Goal: Task Accomplishment & Management: Manage account settings

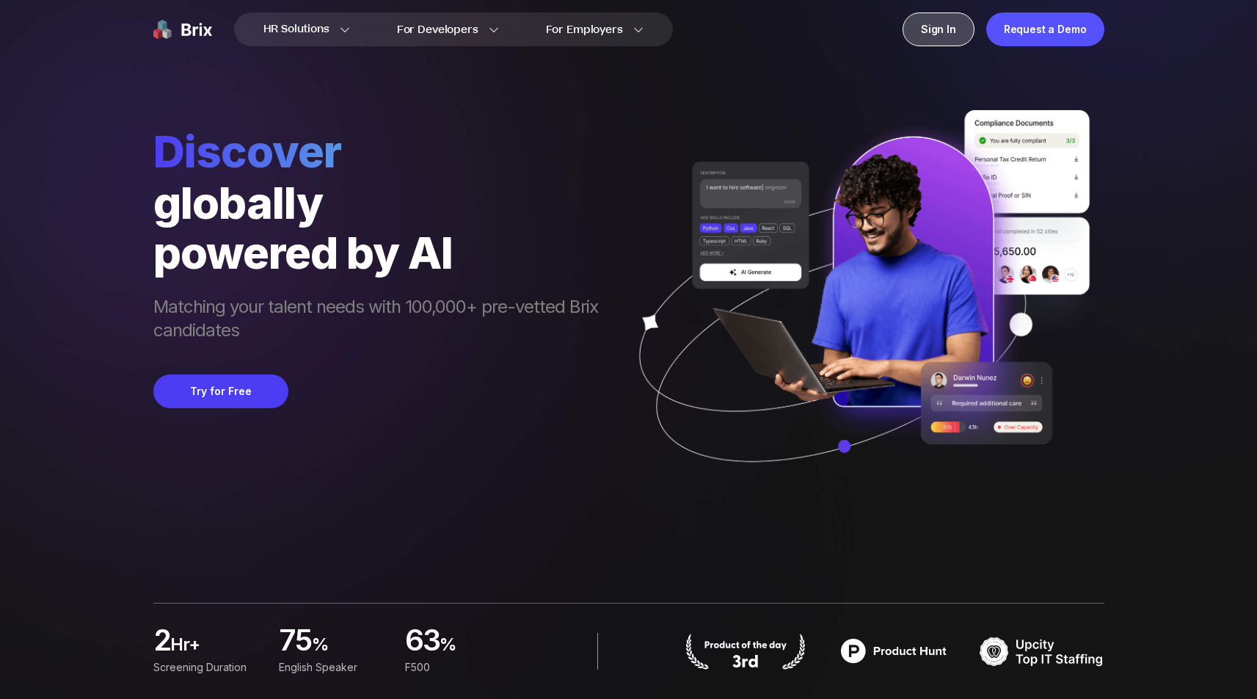
click at [948, 32] on div "Sign In" at bounding box center [939, 29] width 72 height 34
click at [950, 23] on div "Sign In" at bounding box center [939, 29] width 72 height 34
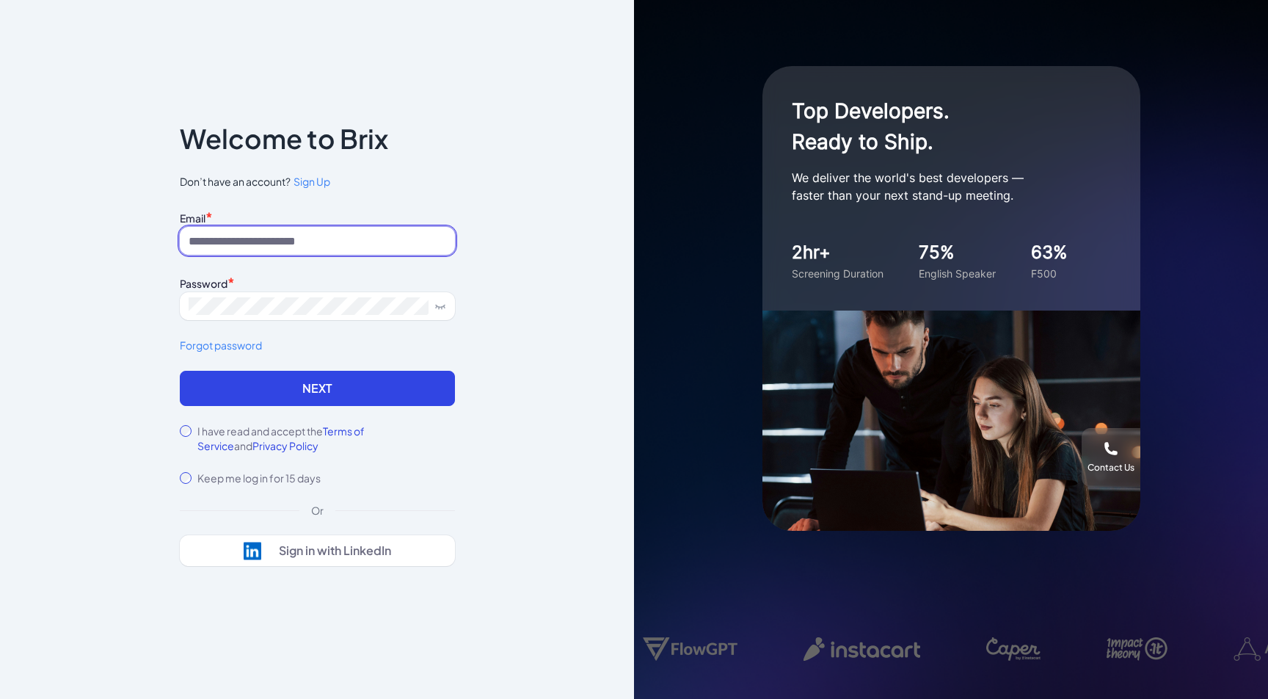
click at [305, 233] on input at bounding box center [317, 241] width 275 height 28
type input "**********"
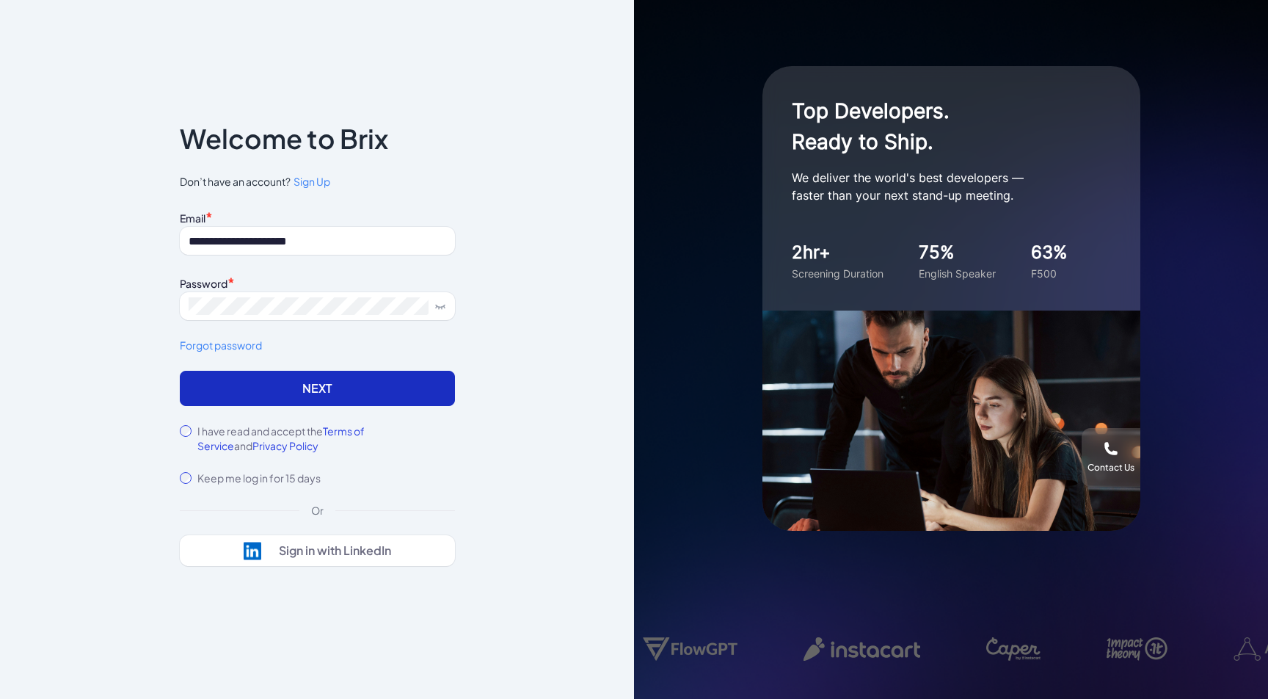
click at [354, 383] on button "Next" at bounding box center [317, 388] width 275 height 35
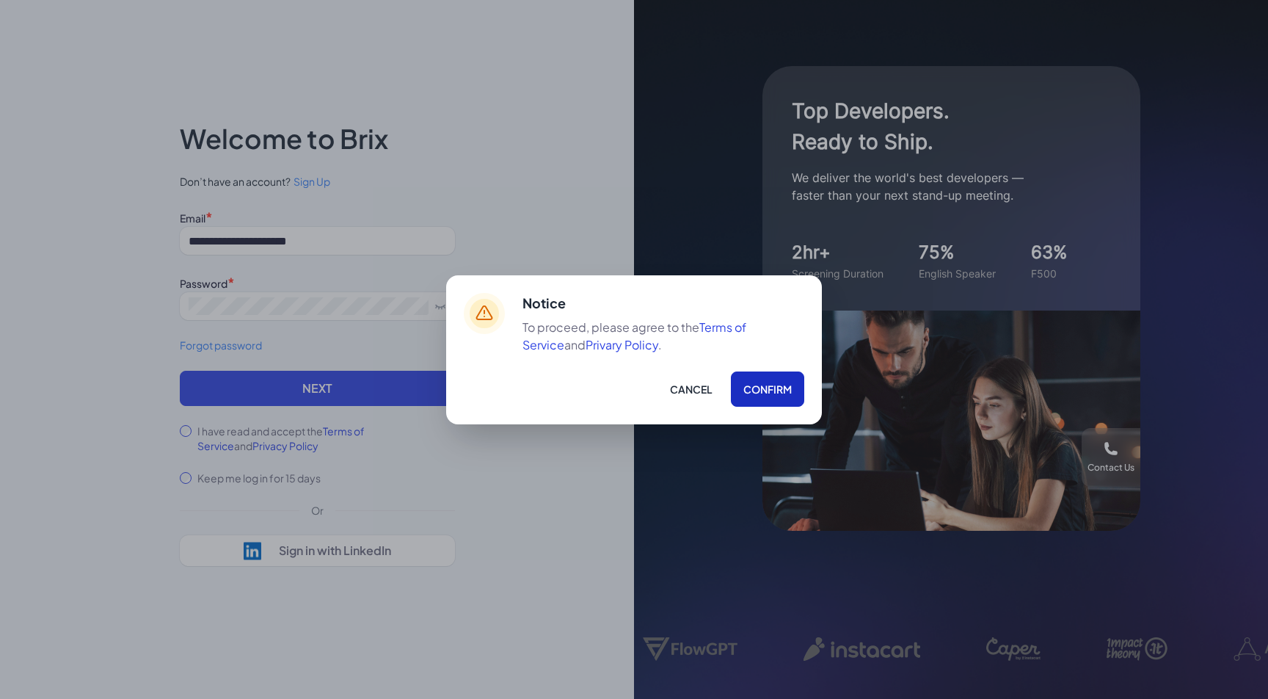
click at [758, 385] on button "Confirm" at bounding box center [767, 388] width 73 height 35
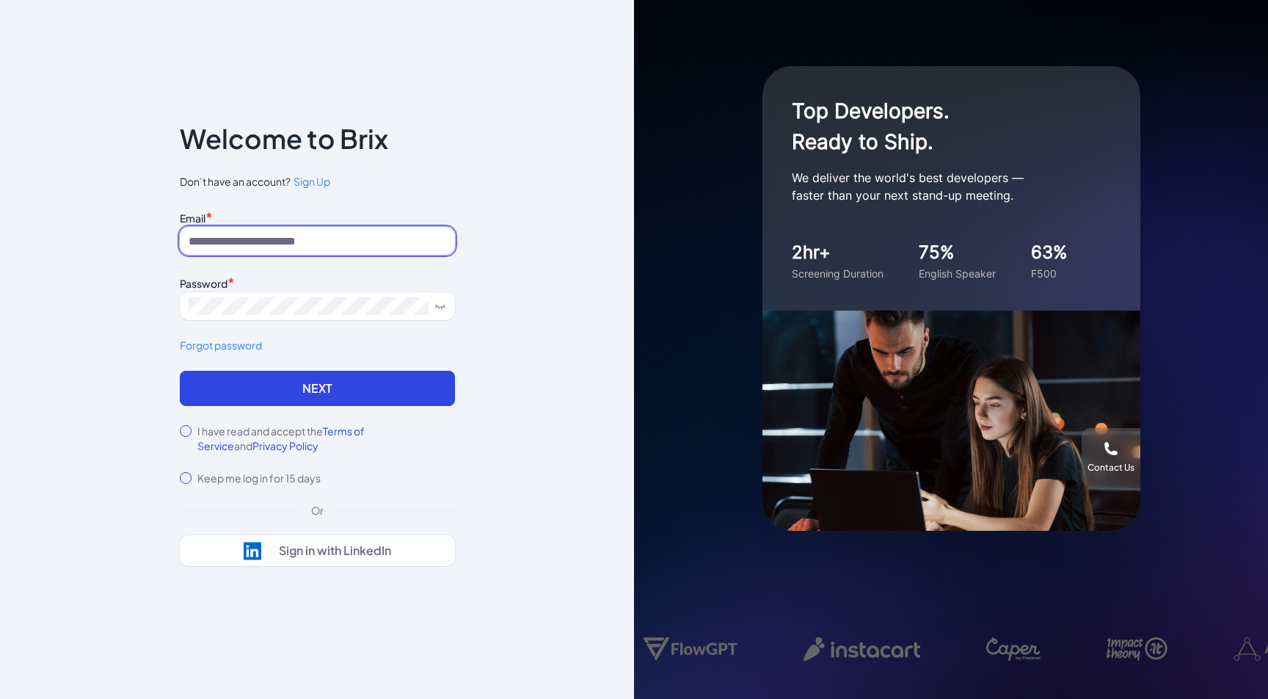
click at [425, 244] on input at bounding box center [317, 241] width 275 height 28
type input "**********"
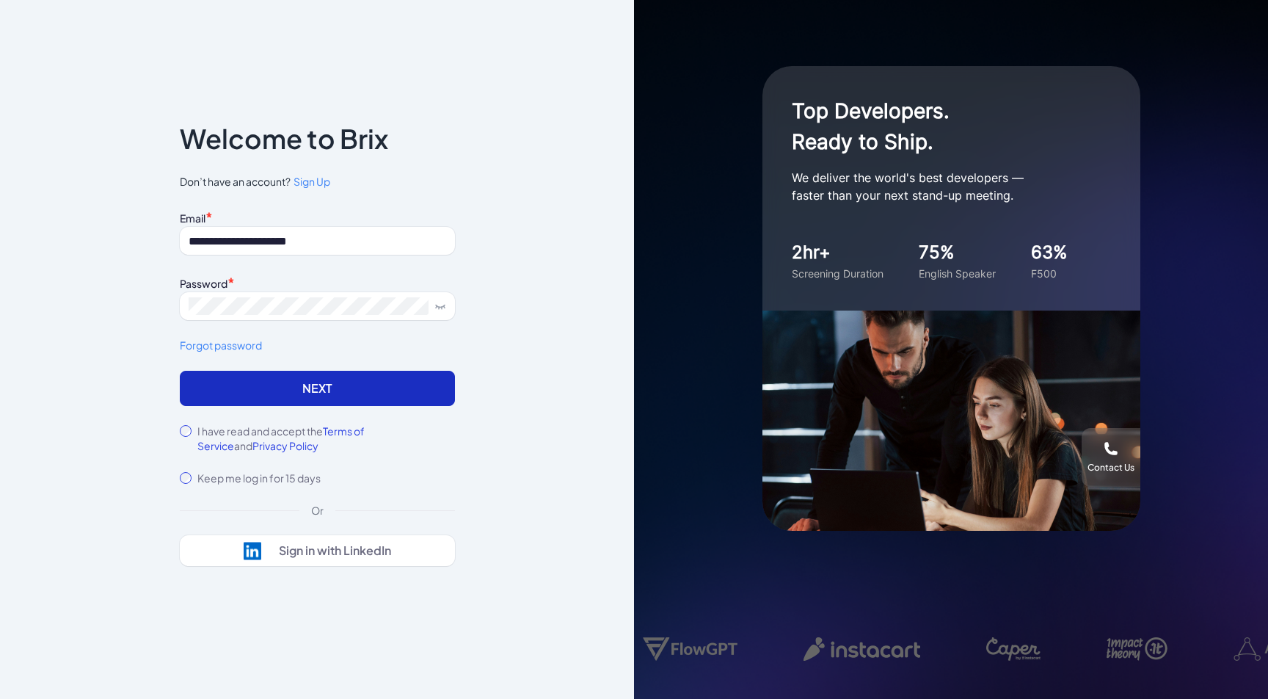
click at [423, 385] on button "Next" at bounding box center [317, 388] width 275 height 35
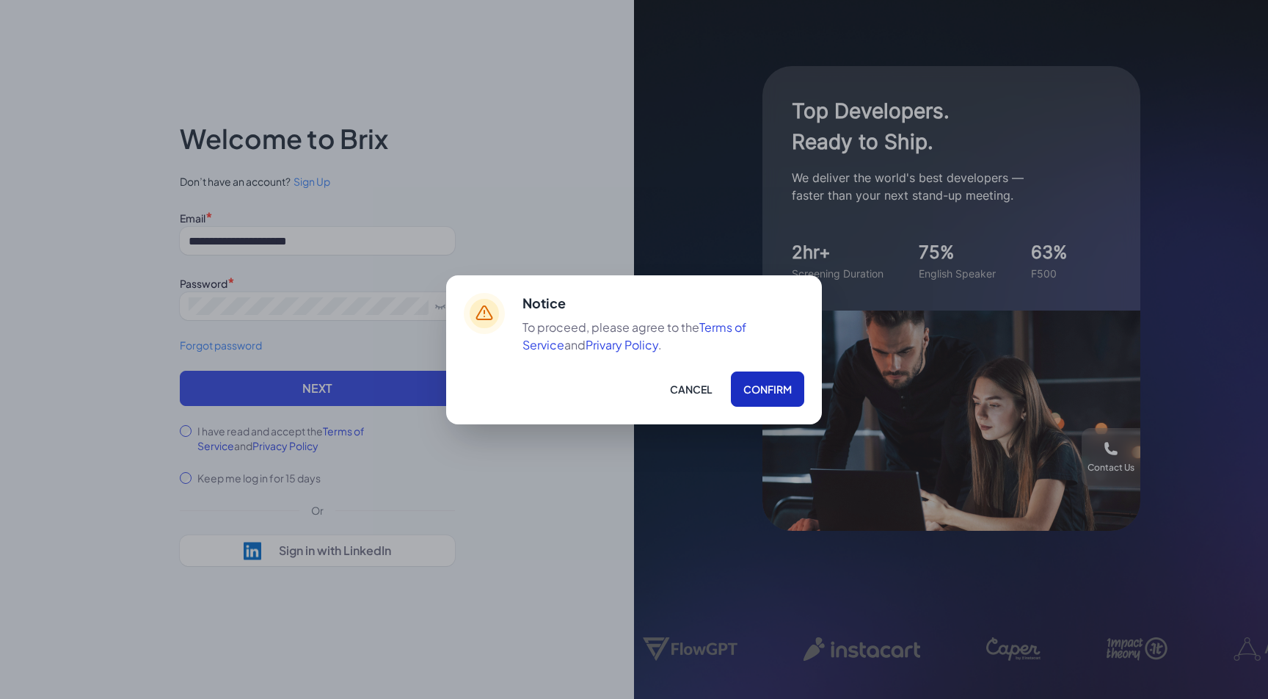
click at [796, 393] on button "Confirm" at bounding box center [767, 388] width 73 height 35
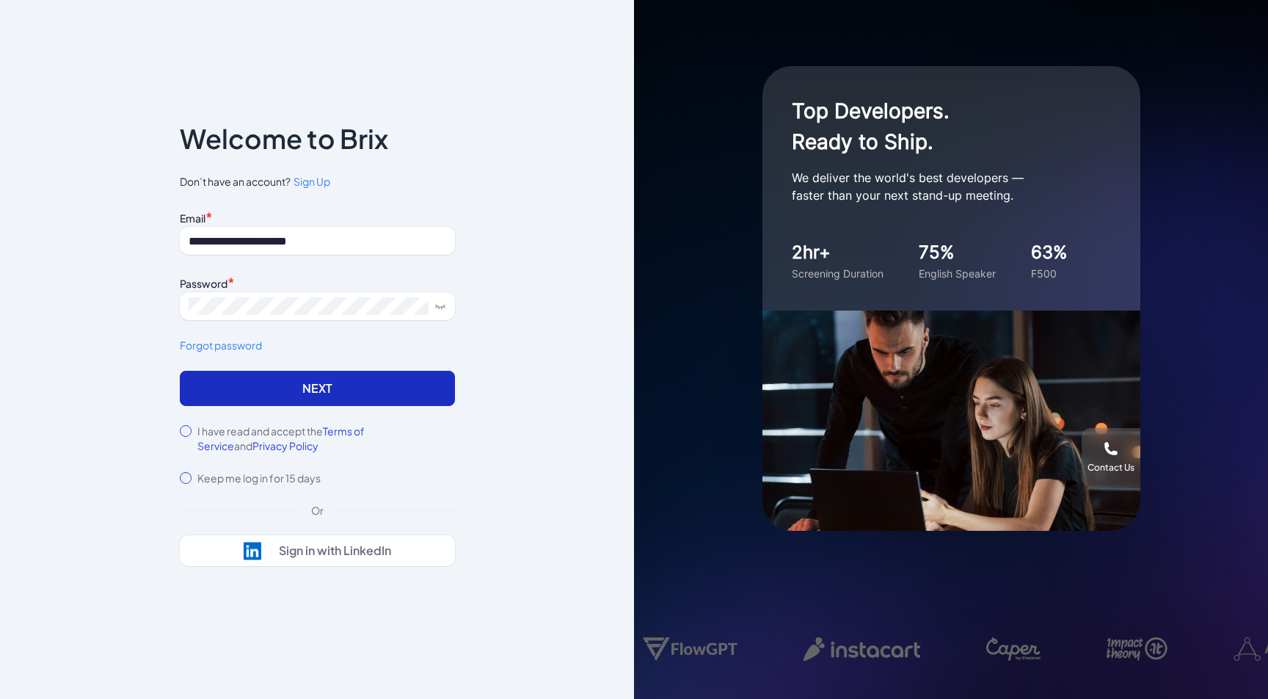
click at [341, 390] on button "Next" at bounding box center [317, 388] width 275 height 35
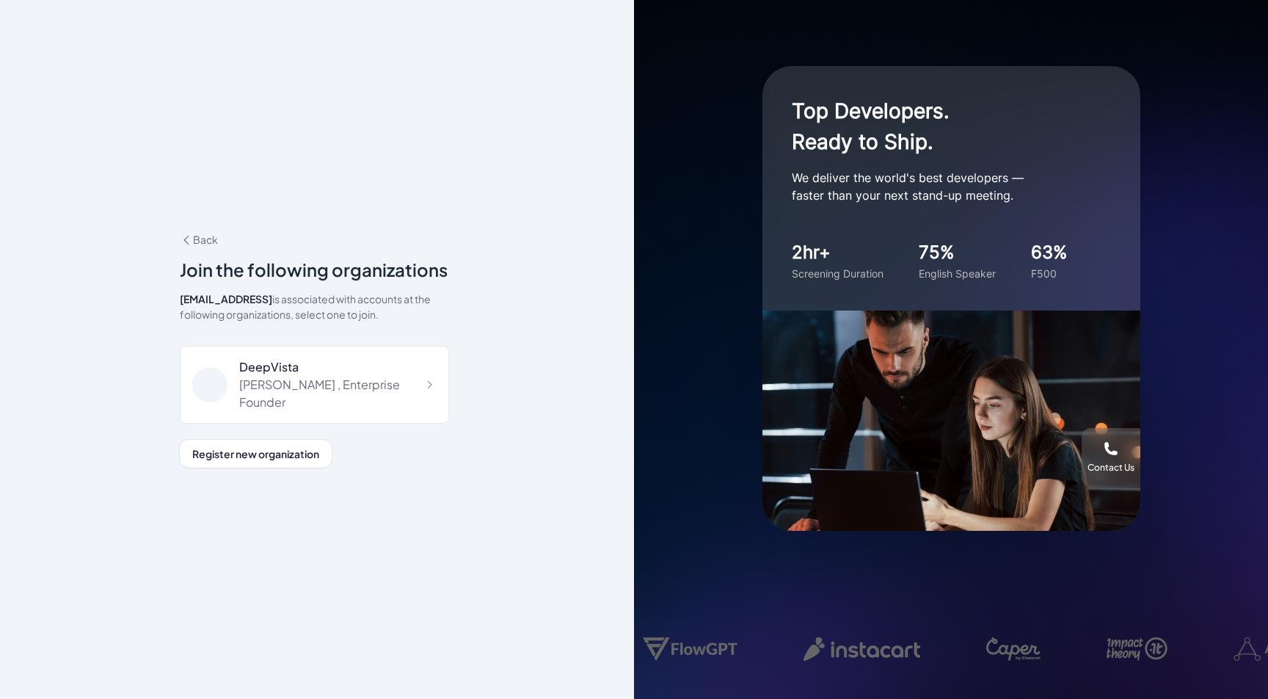
click at [341, 390] on div "[PERSON_NAME] , Enterprise Founder" at bounding box center [337, 393] width 197 height 35
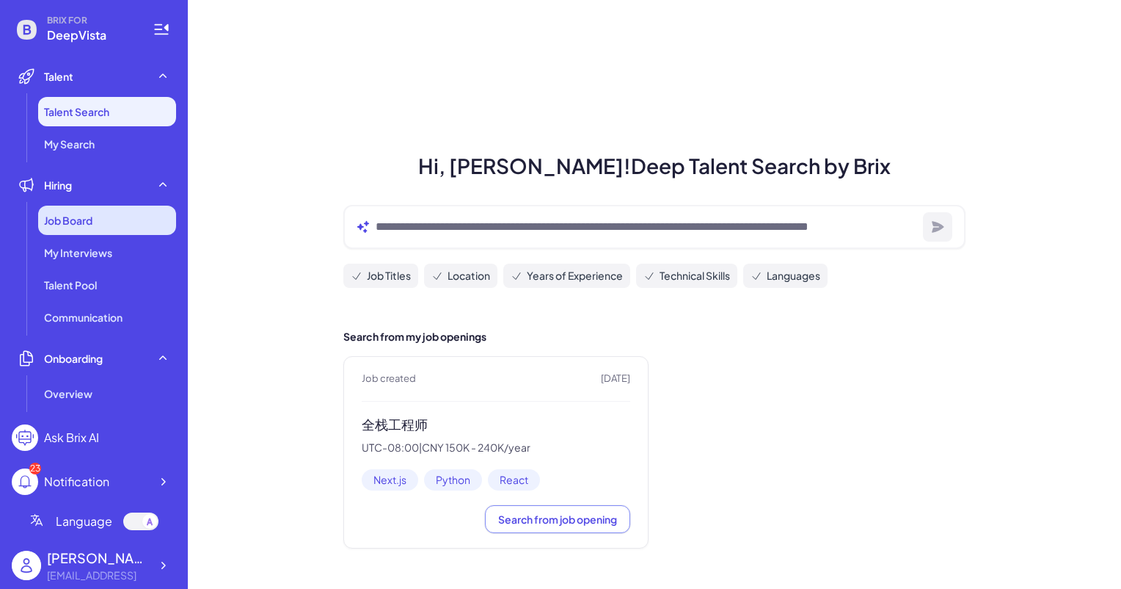
click at [65, 217] on span "Job Board" at bounding box center [68, 220] width 48 height 15
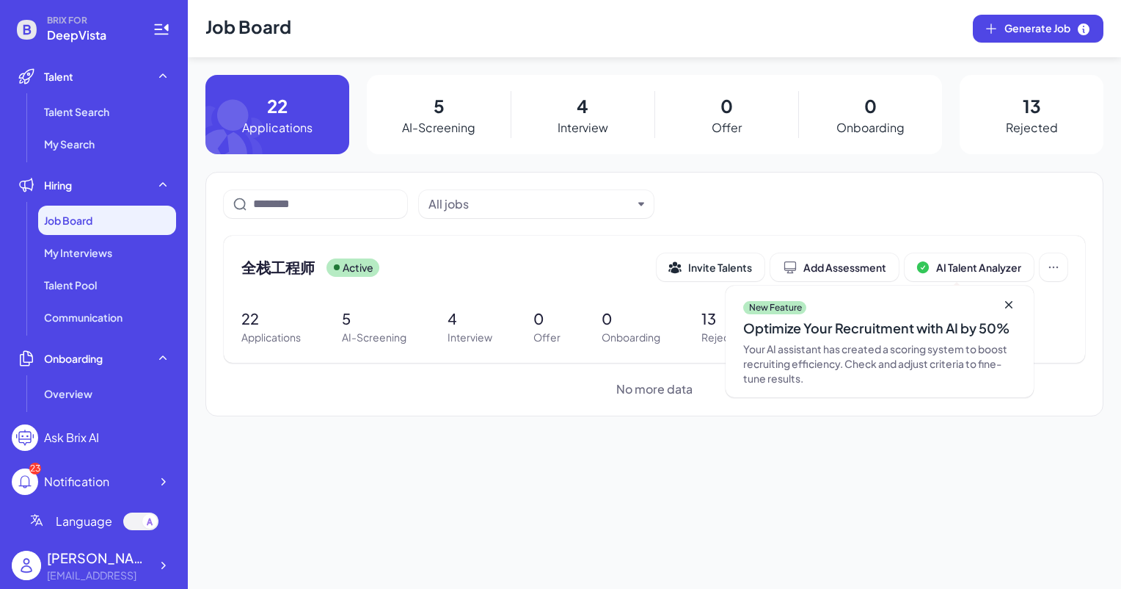
click at [583, 124] on p "Interview" at bounding box center [583, 128] width 51 height 18
click at [587, 102] on p "4" at bounding box center [583, 105] width 12 height 26
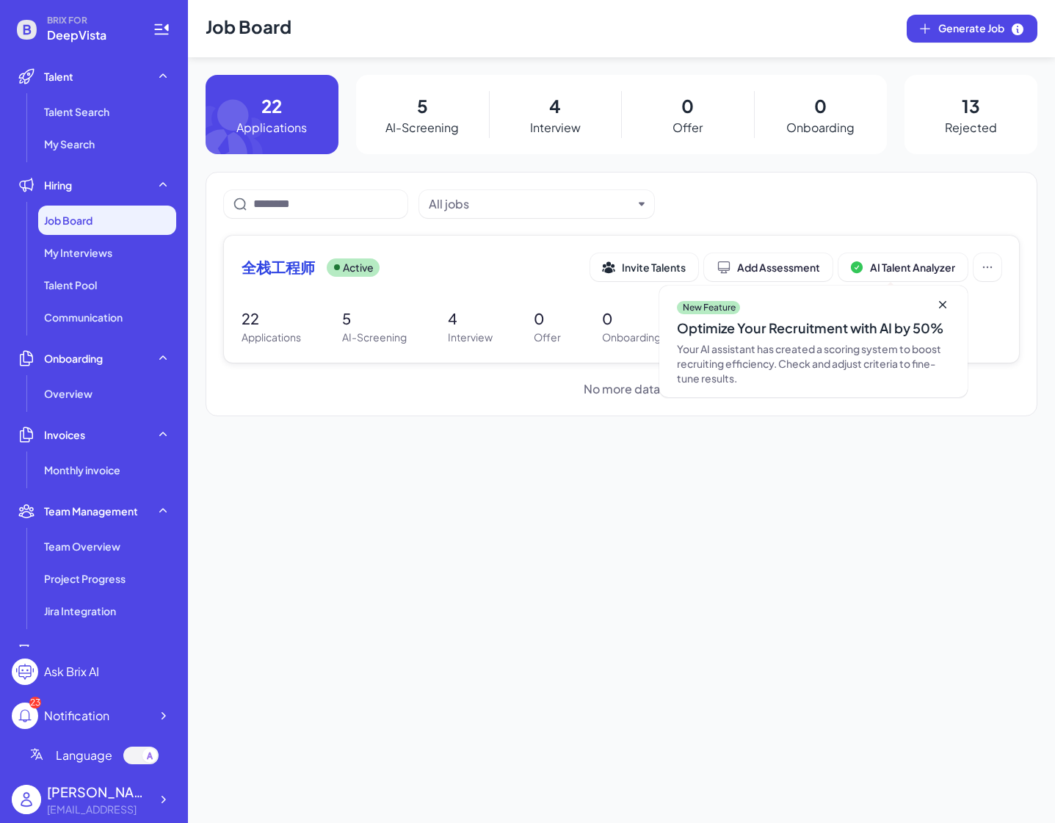
click at [945, 305] on icon at bounding box center [942, 304] width 15 height 15
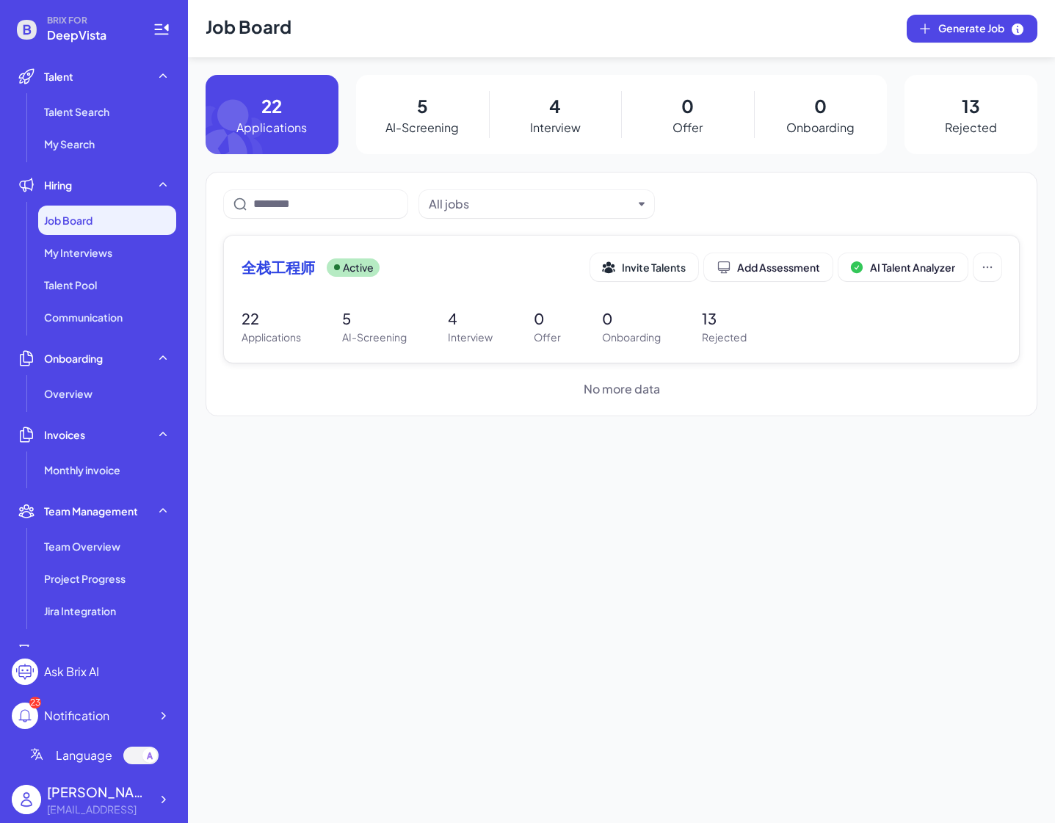
click at [539, 117] on div "4 Interview" at bounding box center [555, 114] width 133 height 79
click at [551, 106] on p "4" at bounding box center [555, 105] width 12 height 26
click at [98, 247] on span "My Interviews" at bounding box center [78, 252] width 68 height 15
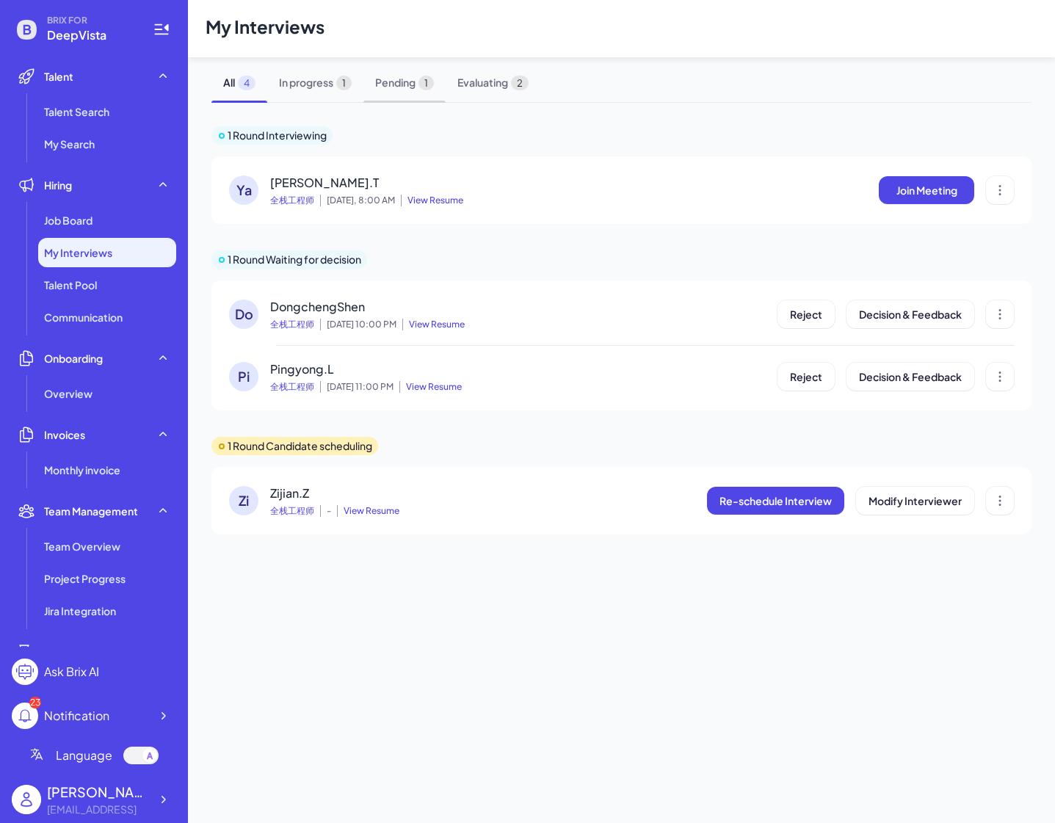
click at [398, 87] on span "Pending 1" at bounding box center [404, 82] width 82 height 39
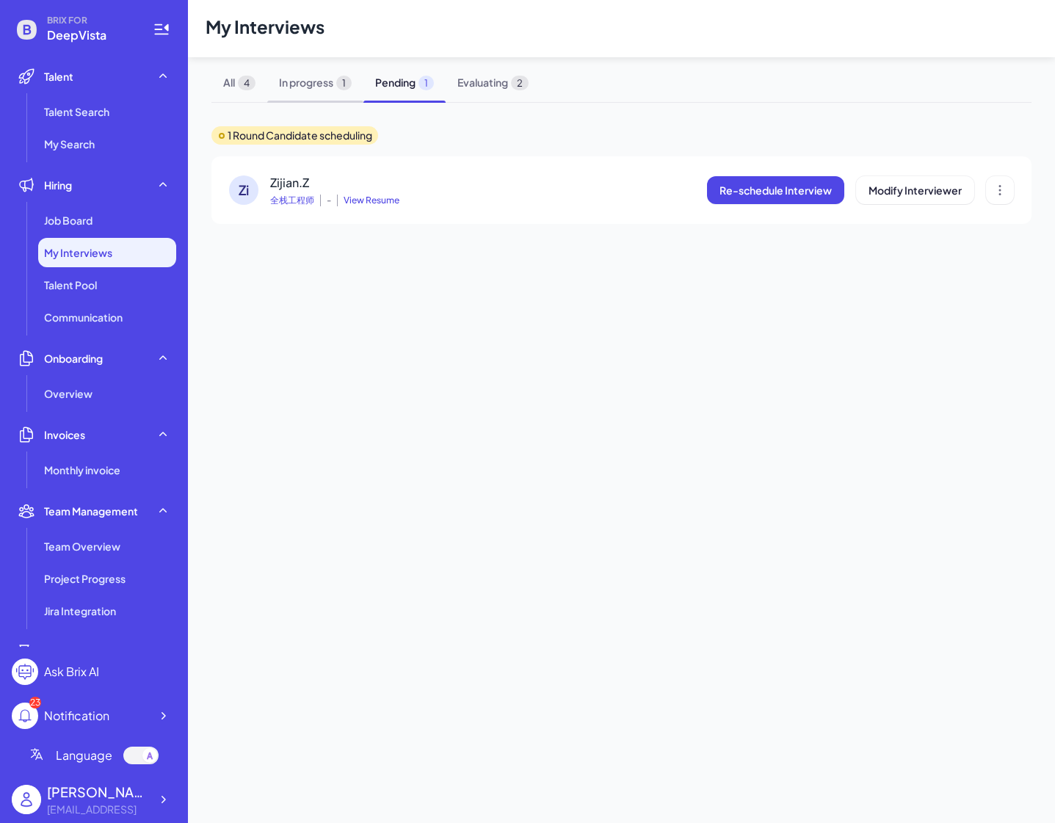
click at [309, 84] on span "In progress 1" at bounding box center [315, 82] width 96 height 39
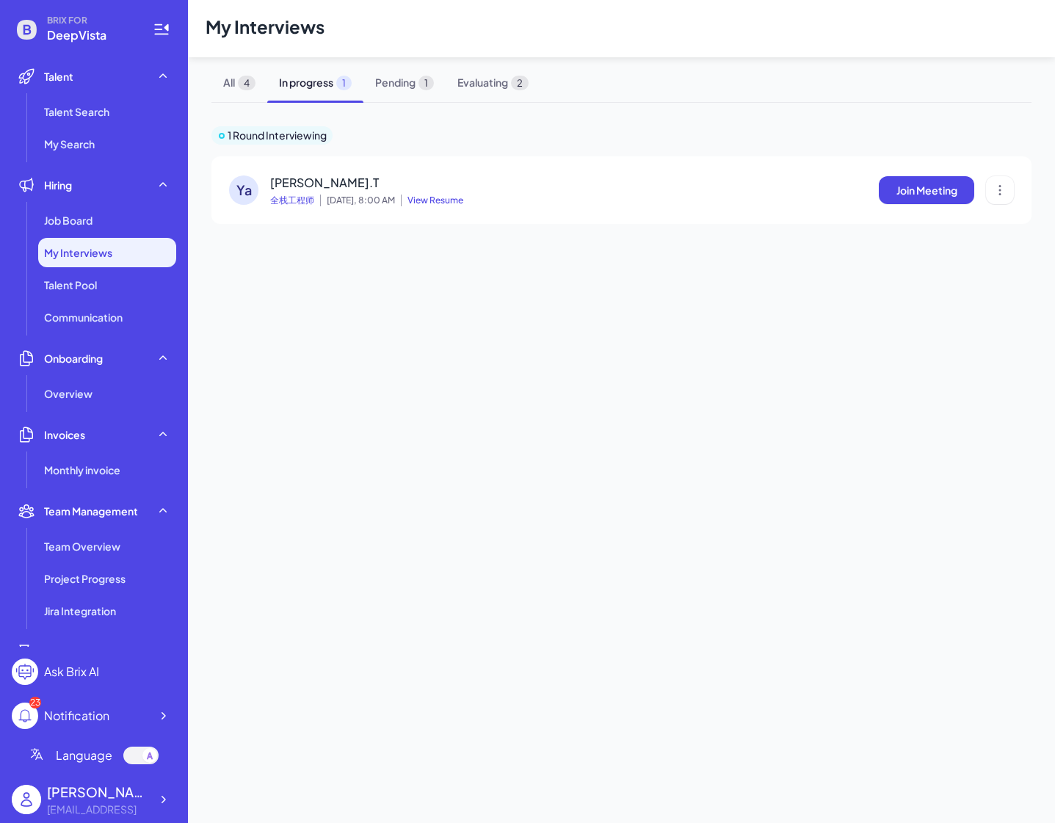
click at [298, 182] on span "Yao.T" at bounding box center [324, 182] width 109 height 15
click at [487, 168] on div "Ya Yao.T 全栈工程师 Today, 8:00 AM View Resume Join Meeting" at bounding box center [621, 190] width 820 height 68
click at [1006, 192] on icon at bounding box center [999, 190] width 15 height 15
click at [276, 178] on span "Yao.T" at bounding box center [324, 182] width 109 height 15
click at [420, 202] on span "View Resume" at bounding box center [432, 200] width 62 height 12
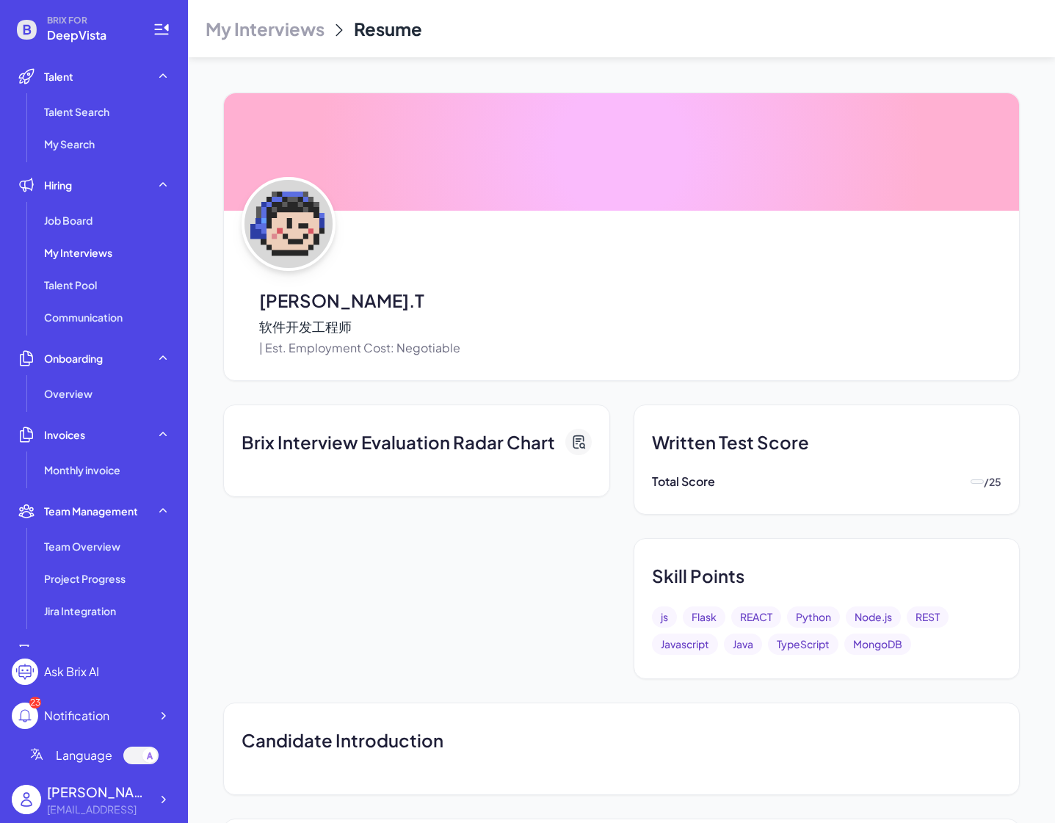
click at [291, 27] on span "My Interviews" at bounding box center [264, 28] width 119 height 23
